Goal: Find specific page/section: Find specific page/section

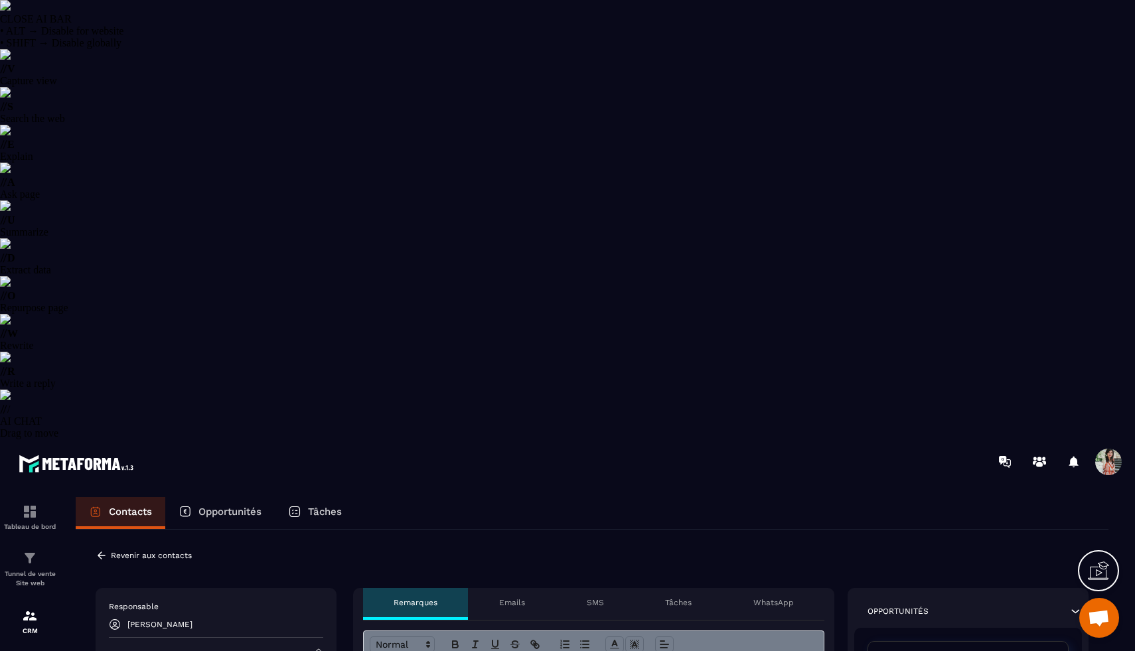
select select "******"
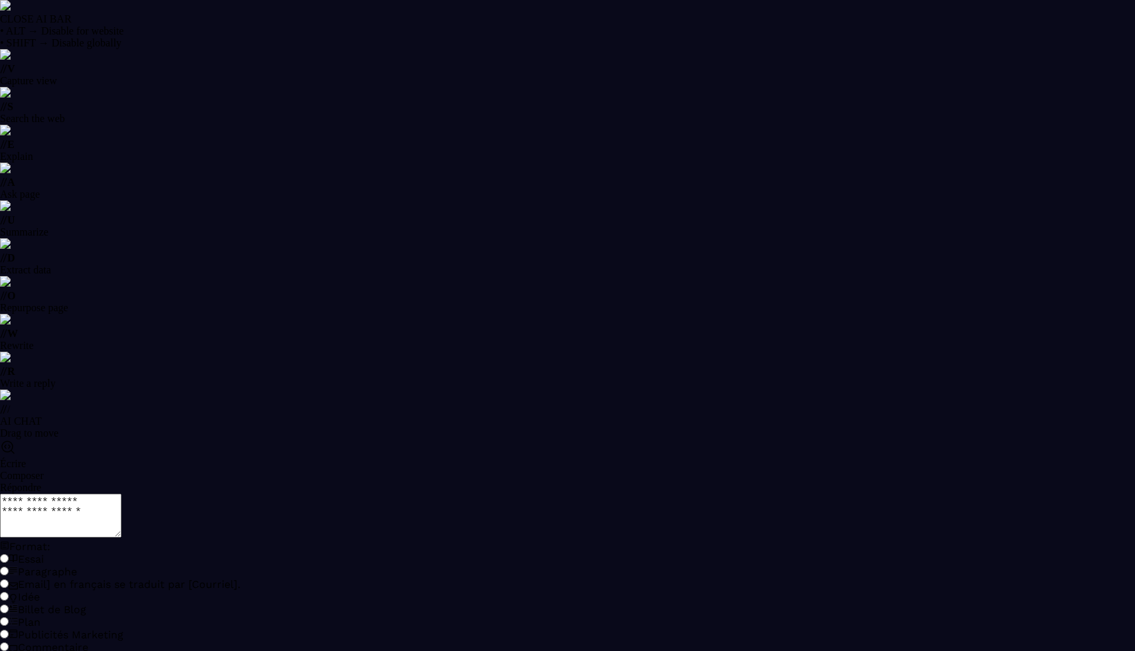
select select "******"
